Goal: Information Seeking & Learning: Find specific fact

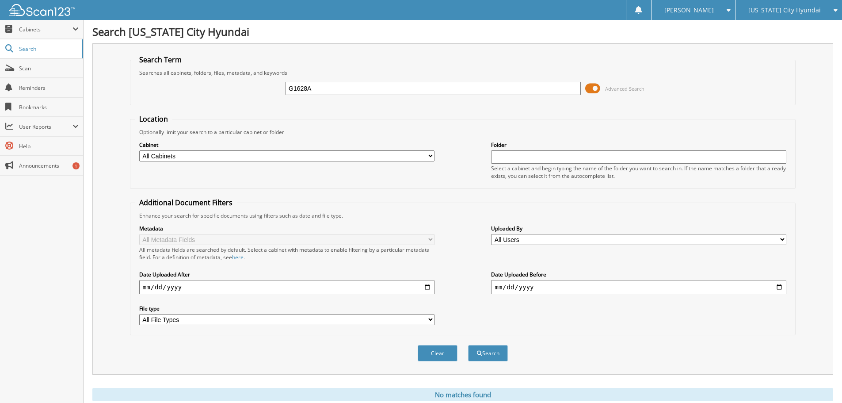
click at [777, 12] on span "[US_STATE] City Hyundai" at bounding box center [784, 10] width 73 height 5
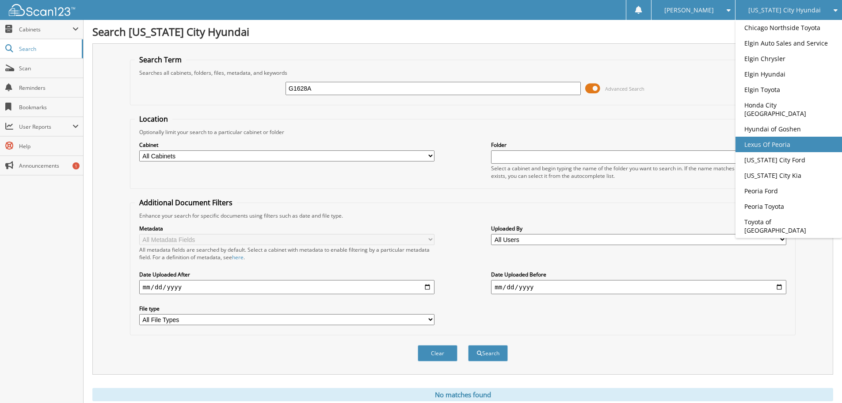
click at [761, 139] on link "Lexus Of Peoria" at bounding box center [789, 144] width 107 height 15
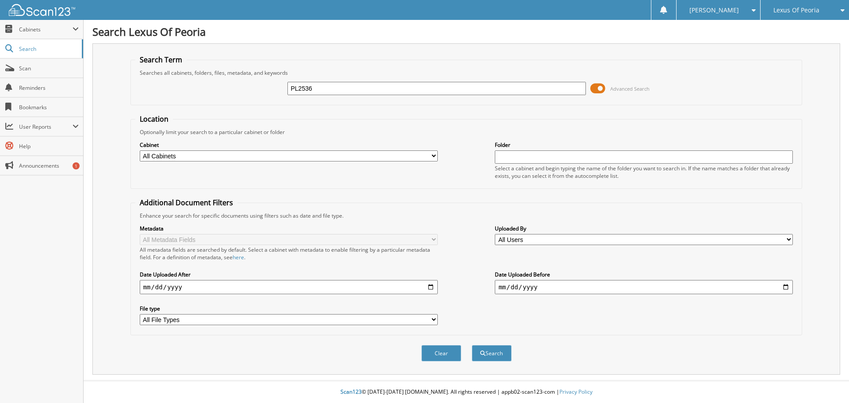
type input "PL2536"
click at [472, 345] on button "Search" at bounding box center [492, 353] width 40 height 16
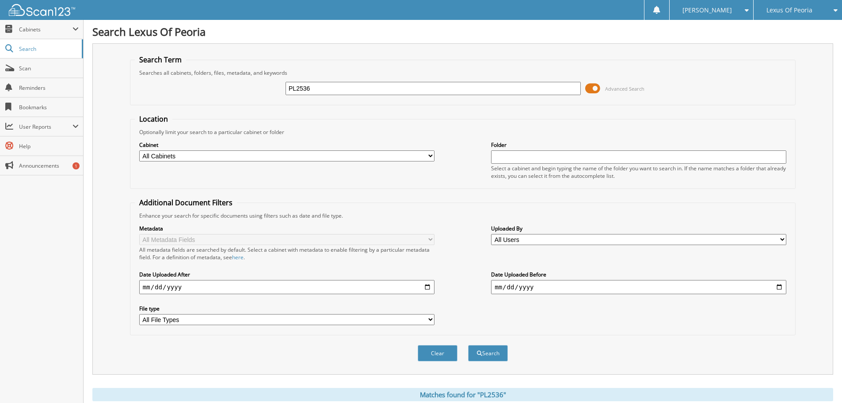
drag, startPoint x: 289, startPoint y: 88, endPoint x: 275, endPoint y: 85, distance: 13.5
click at [275, 85] on div "PL2536 Advanced Search" at bounding box center [463, 88] width 656 height 24
type input "PL2483"
click at [468, 345] on button "Search" at bounding box center [488, 353] width 40 height 16
drag, startPoint x: 319, startPoint y: 91, endPoint x: 259, endPoint y: 86, distance: 60.3
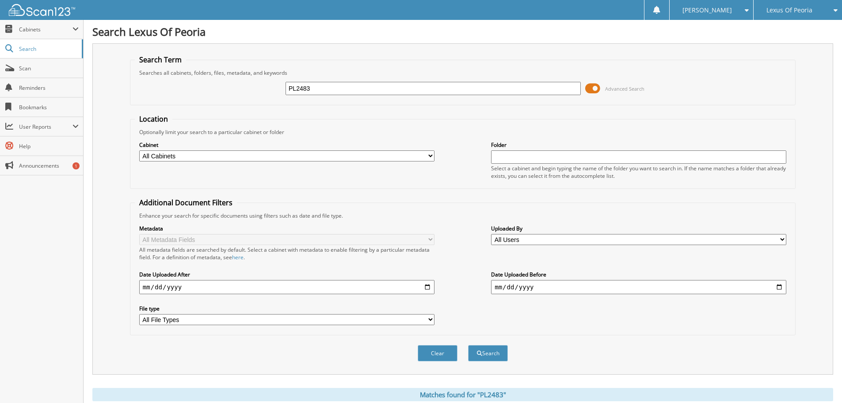
click at [259, 86] on div "PL2483 Advanced Search" at bounding box center [463, 88] width 656 height 24
type input "DPL2550"
click at [468, 345] on button "Search" at bounding box center [488, 353] width 40 height 16
drag, startPoint x: 318, startPoint y: 89, endPoint x: 271, endPoint y: 74, distance: 48.7
click at [271, 74] on fieldset "Search Term Searches all cabinets, folders, files, metadata, and keywords DPL25…" at bounding box center [463, 80] width 666 height 50
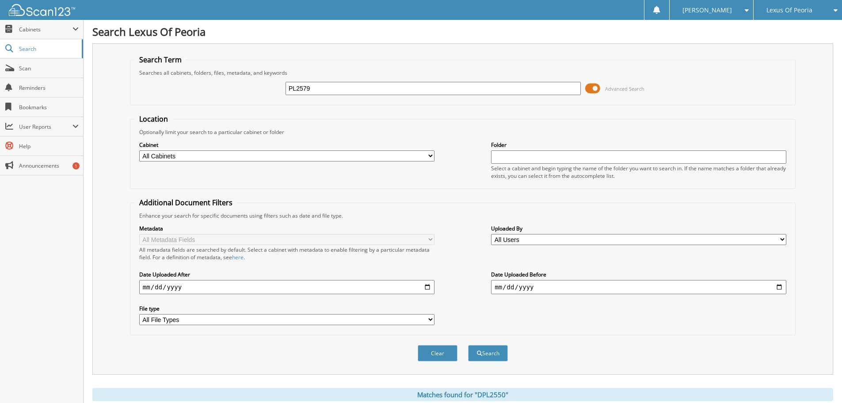
type input "PL2579"
click at [468, 345] on button "Search" at bounding box center [488, 353] width 40 height 16
drag, startPoint x: 314, startPoint y: 90, endPoint x: 262, endPoint y: 86, distance: 52.7
click at [262, 86] on div "PL2579 Advanced Search" at bounding box center [463, 88] width 656 height 24
type input "PL2574"
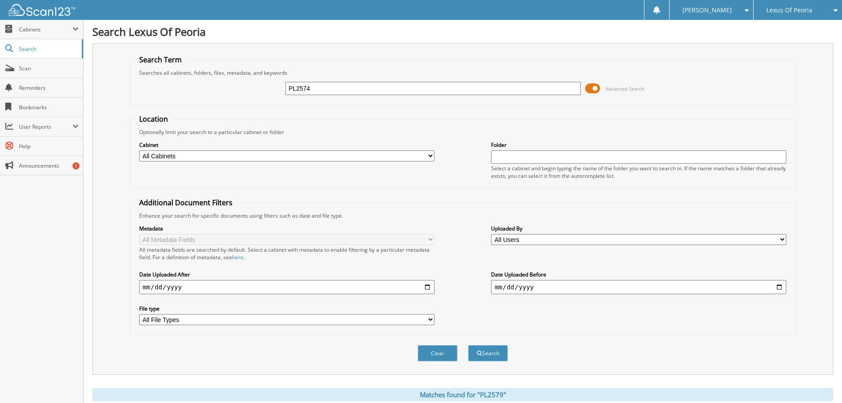
click at [468, 345] on button "Search" at bounding box center [488, 353] width 40 height 16
drag, startPoint x: 297, startPoint y: 95, endPoint x: 275, endPoint y: 89, distance: 22.7
click at [275, 89] on div "PL2574 Advanced Search" at bounding box center [463, 88] width 656 height 24
type input "PL2485B"
click at [468, 345] on button "Search" at bounding box center [488, 353] width 40 height 16
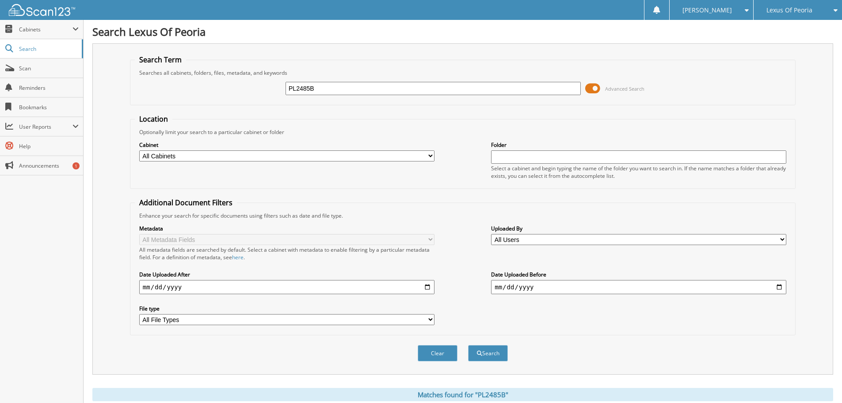
click at [280, 87] on div "PL2485B Advanced Search" at bounding box center [463, 88] width 656 height 24
type input "PL2535B"
click at [468, 345] on button "Search" at bounding box center [488, 353] width 40 height 16
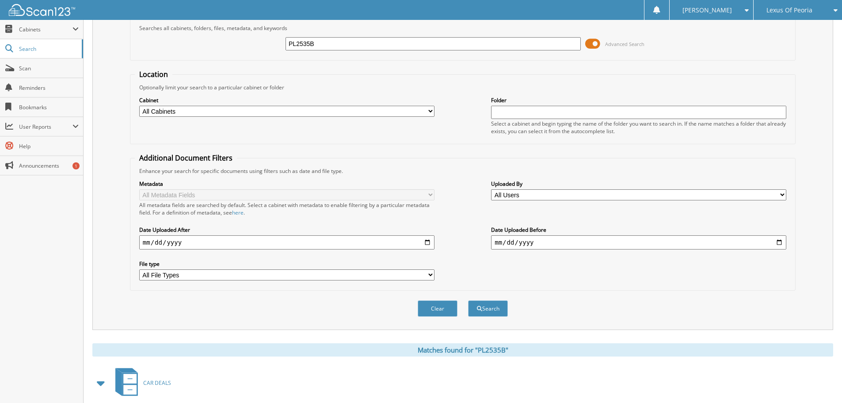
scroll to position [44, 0]
drag, startPoint x: 321, startPoint y: 46, endPoint x: 272, endPoint y: 53, distance: 49.6
click at [272, 53] on div "PL2535B Advanced Search" at bounding box center [463, 44] width 656 height 24
type input "PL2170B"
click at [468, 301] on button "Search" at bounding box center [488, 309] width 40 height 16
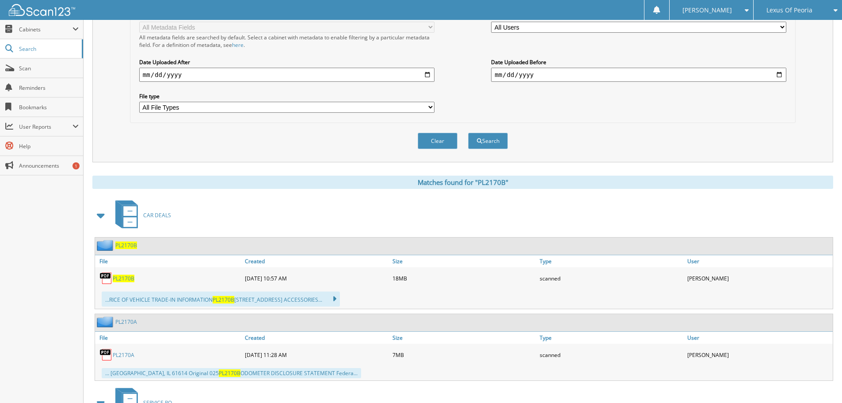
scroll to position [221, 0]
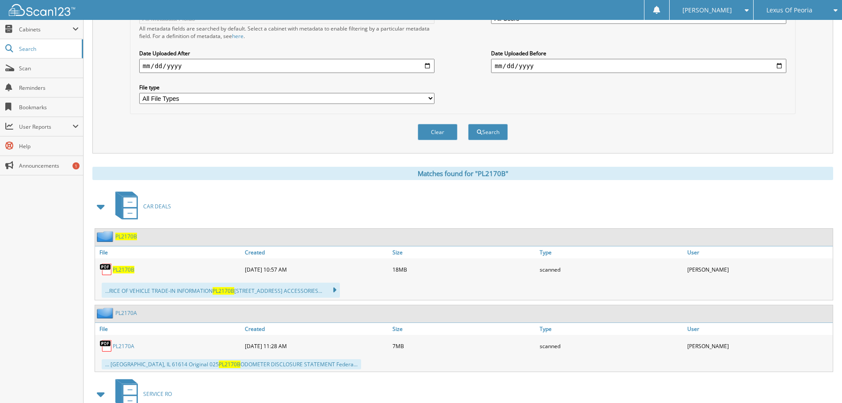
click at [370, 88] on label "File type" at bounding box center [286, 88] width 295 height 8
click at [370, 93] on select "All File Types GIF PDF" at bounding box center [286, 98] width 295 height 11
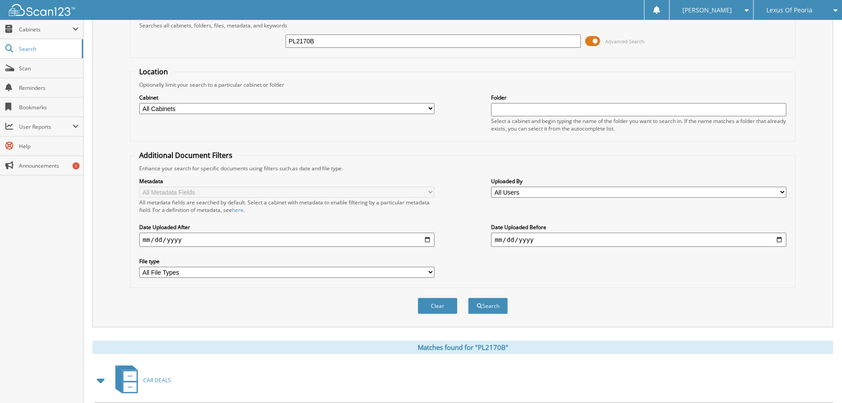
scroll to position [44, 0]
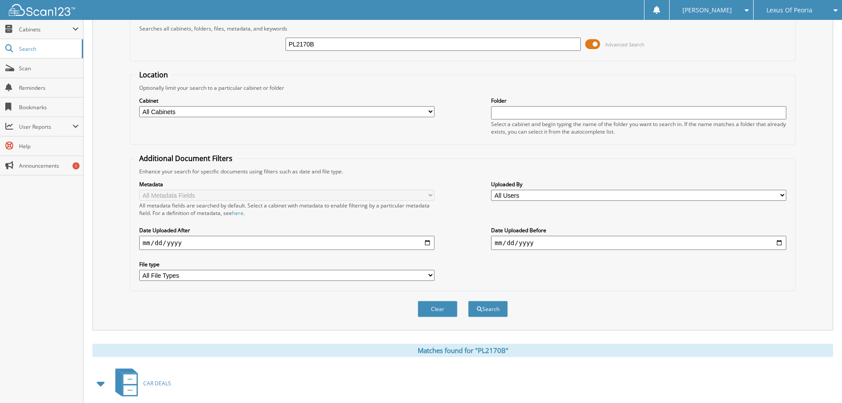
drag, startPoint x: 316, startPoint y: 50, endPoint x: 276, endPoint y: 47, distance: 39.4
click at [276, 47] on div "PL2170B Advanced Search" at bounding box center [463, 44] width 656 height 24
type input "PL2386A"
click at [468, 301] on button "Search" at bounding box center [488, 309] width 40 height 16
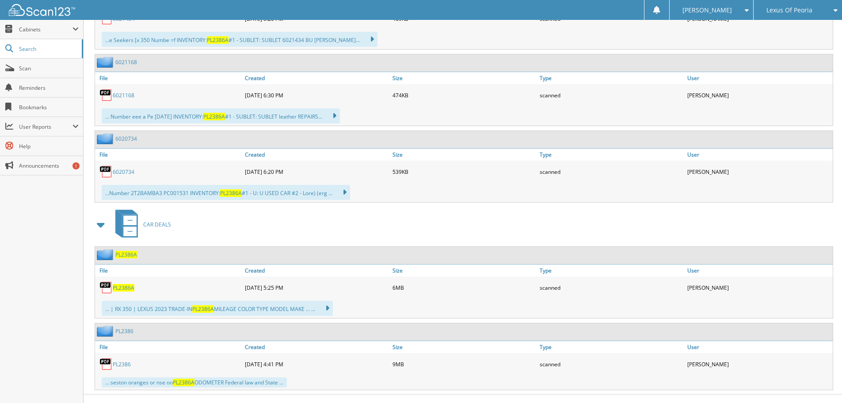
scroll to position [562, 0]
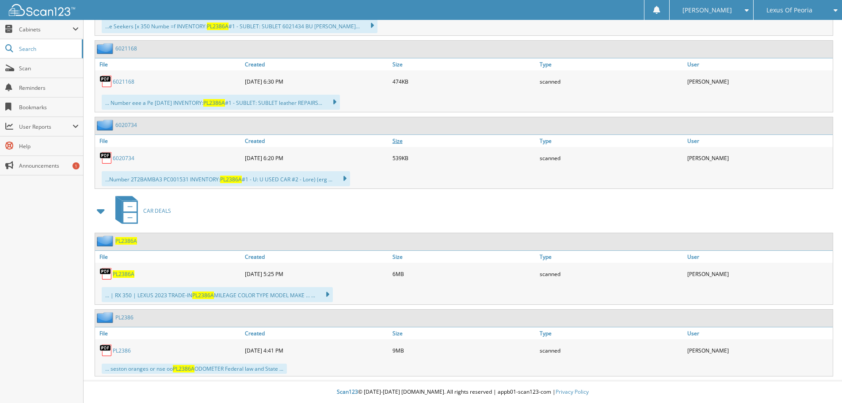
click at [406, 140] on link "Size" at bounding box center [464, 141] width 148 height 12
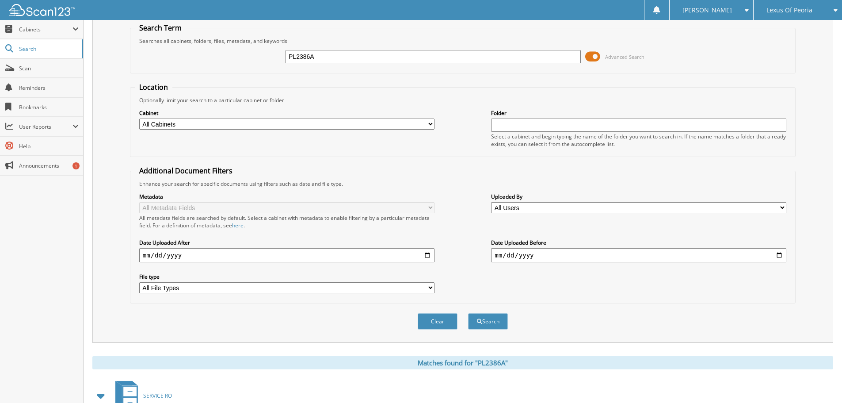
scroll to position [0, 0]
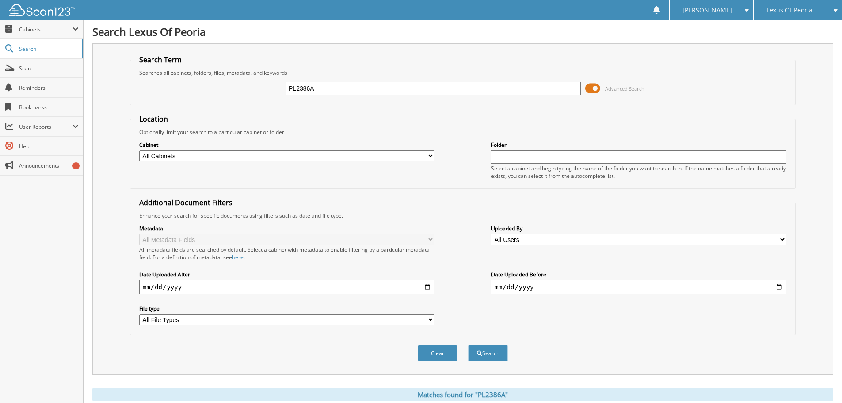
drag, startPoint x: 278, startPoint y: 93, endPoint x: 261, endPoint y: 92, distance: 16.4
click at [261, 92] on div "PL2386A Advanced Search" at bounding box center [463, 88] width 656 height 24
type input "RTPL1889"
click at [468, 345] on button "Search" at bounding box center [488, 353] width 40 height 16
click at [785, 10] on span "Lexus Of Peoria" at bounding box center [790, 10] width 46 height 5
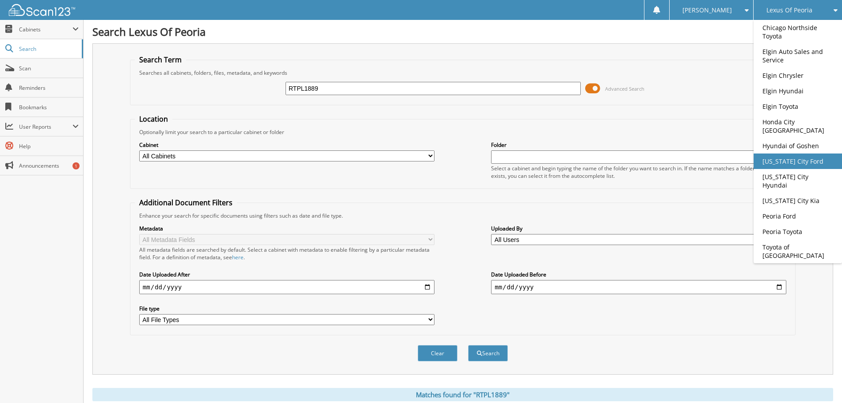
click at [774, 153] on link "[US_STATE] City Ford" at bounding box center [798, 160] width 88 height 15
